Goal: Transaction & Acquisition: Obtain resource

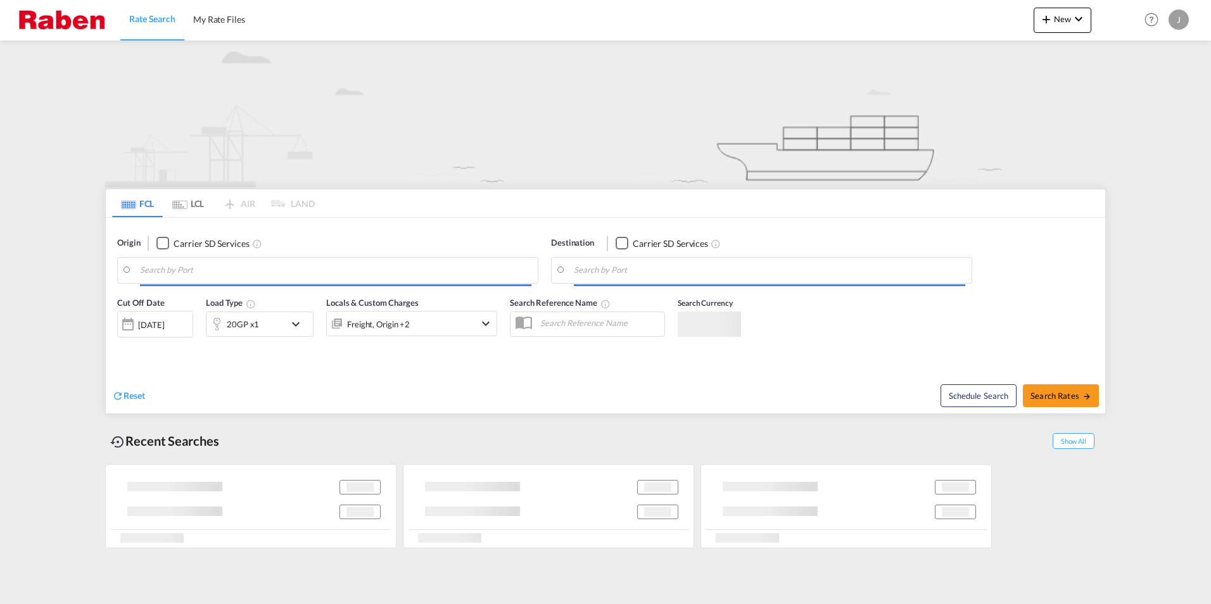
type input "[GEOGRAPHIC_DATA], NLRTM"
type input "Santos, BRSSZ"
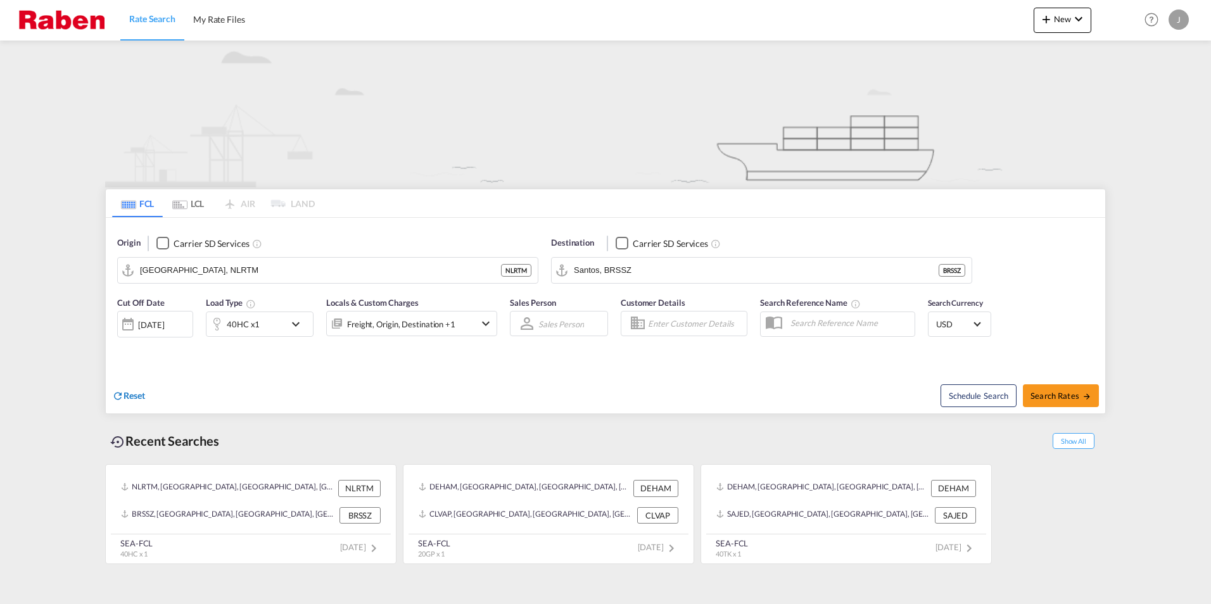
click at [138, 395] on span "Reset" at bounding box center [134, 395] width 22 height 11
click at [183, 269] on body "Rate Search My Rate Files Rate Search My Rate Files New Rates Ratecard Rateshee…" at bounding box center [605, 302] width 1211 height 604
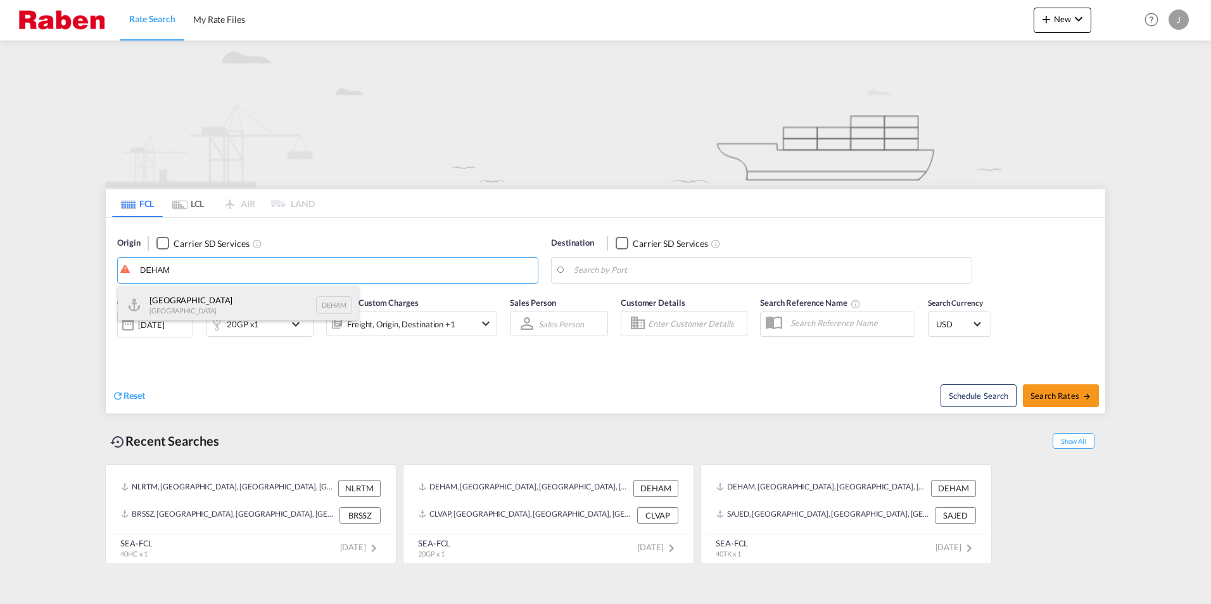
click at [206, 298] on div "[GEOGRAPHIC_DATA] [GEOGRAPHIC_DATA] DEHAM" at bounding box center [238, 305] width 241 height 38
type input "[GEOGRAPHIC_DATA], [GEOGRAPHIC_DATA]"
click at [651, 274] on body "Rate Search My Rate Files Rate Search My Rate Files New Rates Ratecard Rateshee…" at bounding box center [605, 302] width 1211 height 604
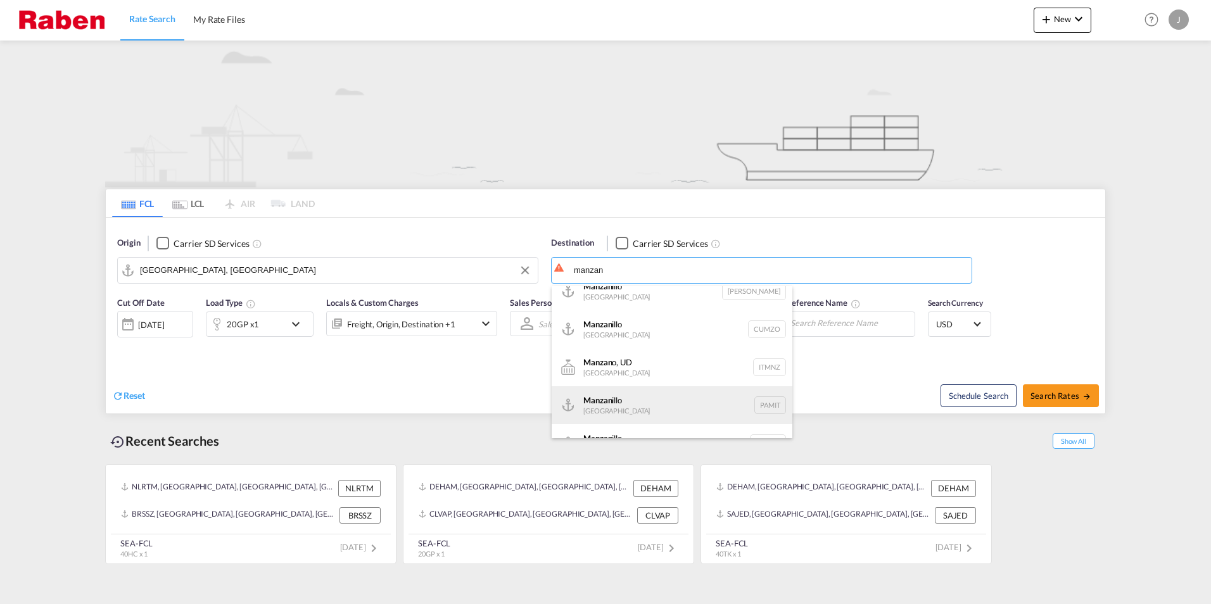
scroll to position [38, 0]
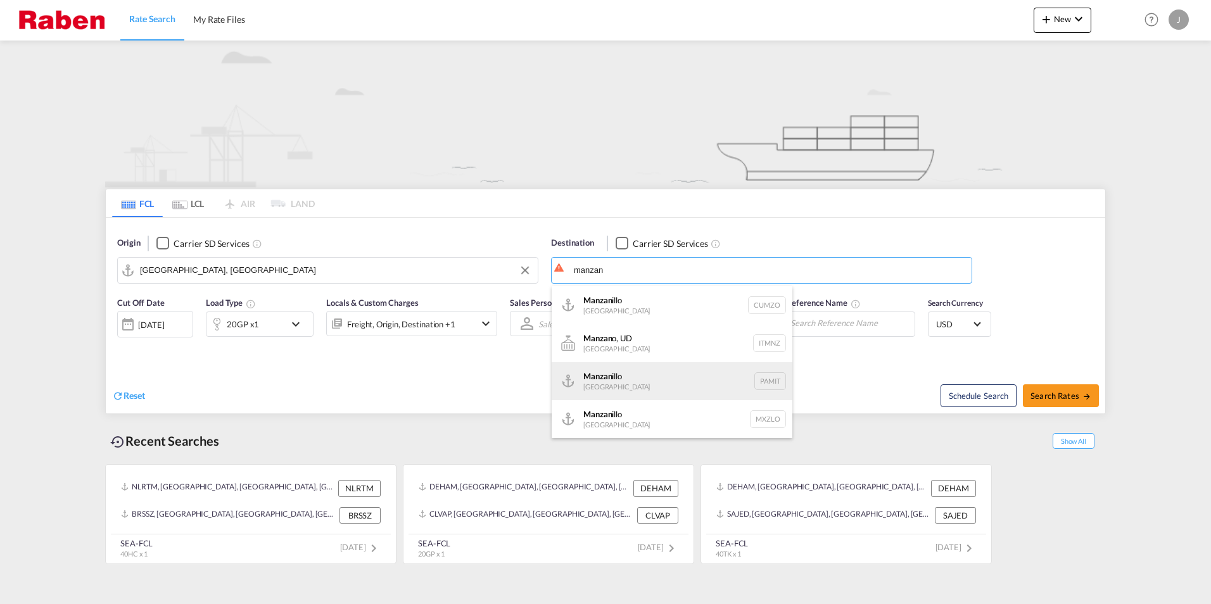
click at [642, 378] on div "Manzan illo Panama PAMIT" at bounding box center [672, 381] width 241 height 38
type input "Manzanillo, PAMIT"
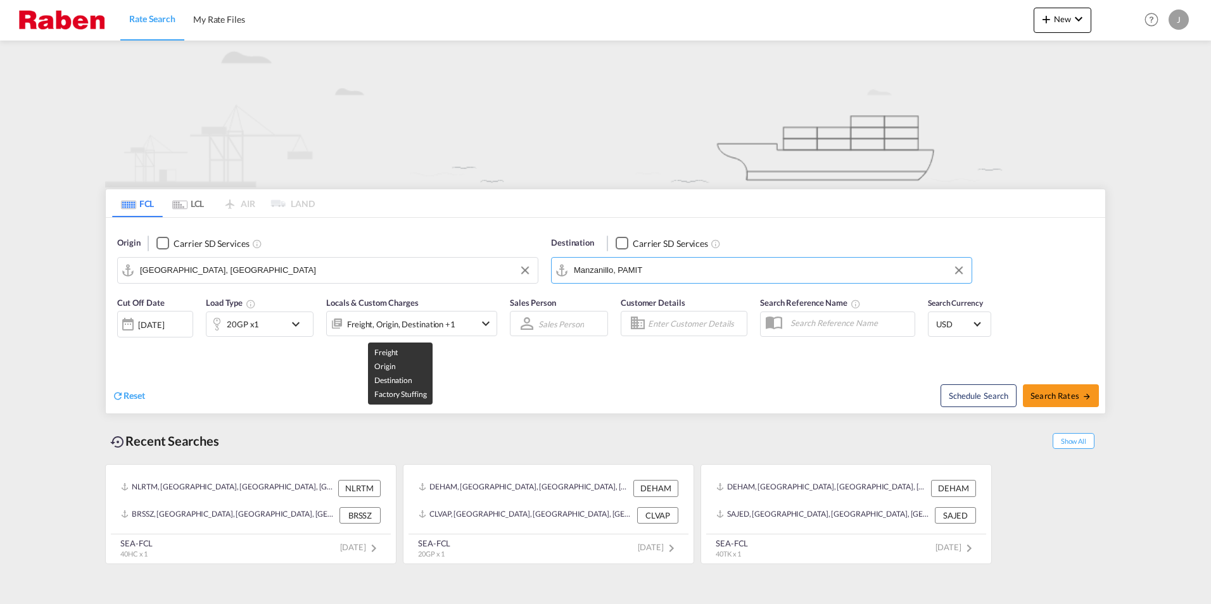
click at [445, 319] on div "Freight, Origin, Destination +1" at bounding box center [401, 324] width 108 height 18
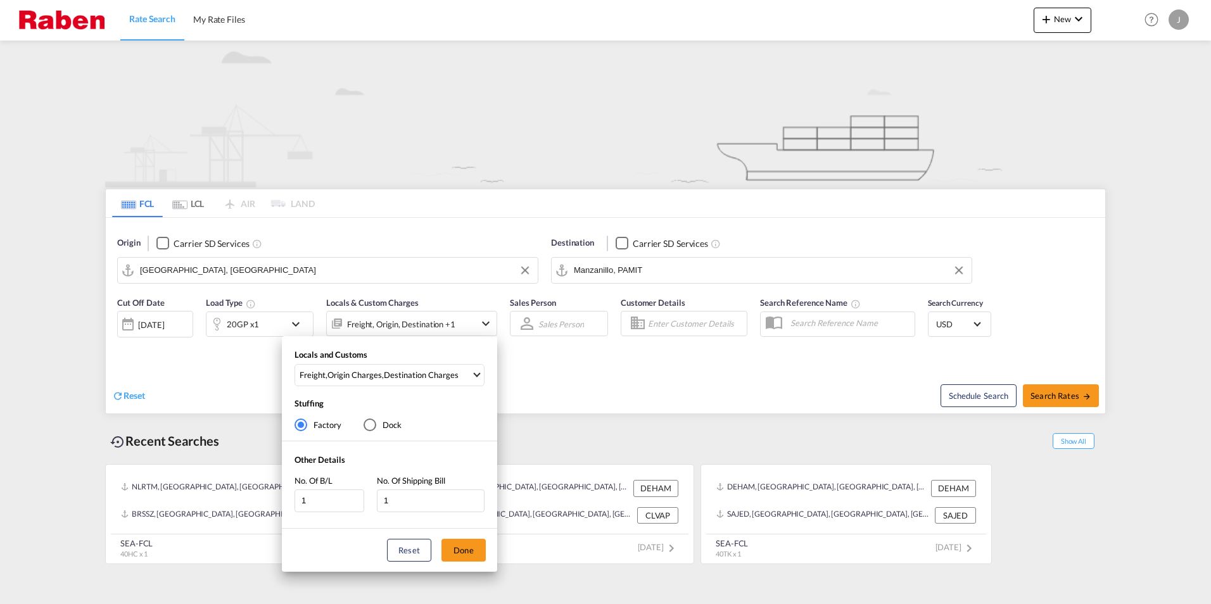
click at [445, 319] on div "Locals and Customs Freight , Origin Charges , Destination Charges Clear All Sel…" at bounding box center [605, 302] width 1211 height 604
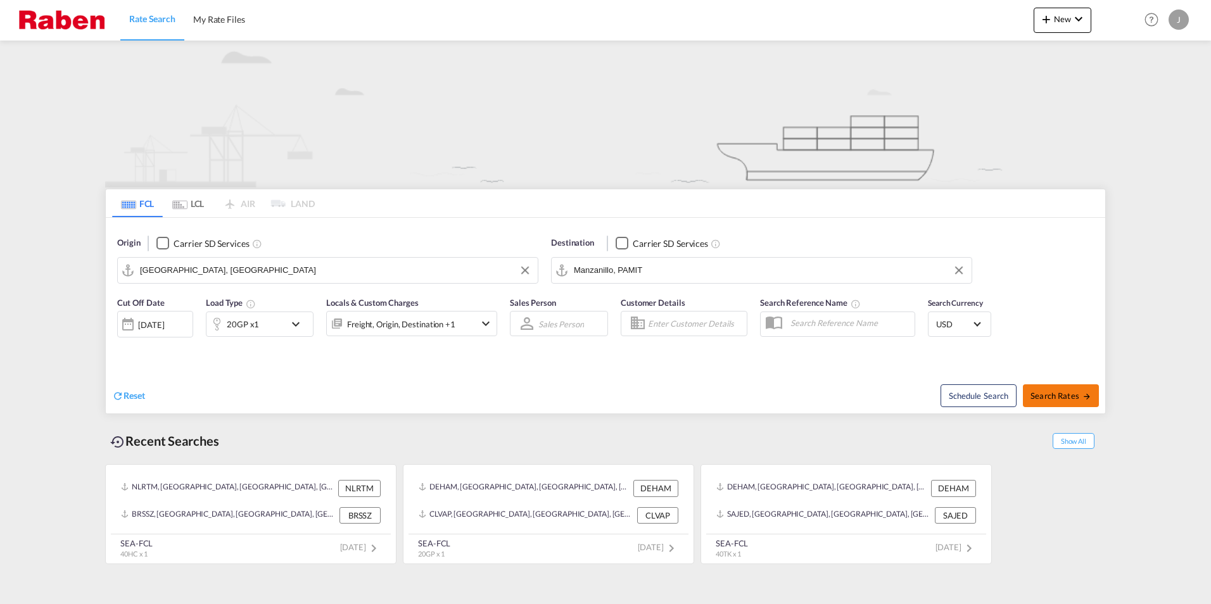
click at [1072, 391] on span "Search Rates" at bounding box center [1060, 396] width 61 height 10
type input "DEHAM to PAMIT / [DATE]"
